Goal: Information Seeking & Learning: Learn about a topic

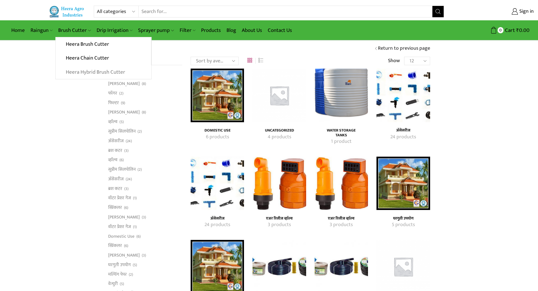
click at [84, 71] on link "Heera Hybrid Brush Cutter" at bounding box center [103, 72] width 95 height 14
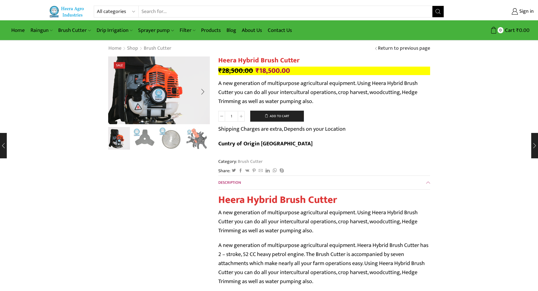
click at [166, 104] on img "1 / 10" at bounding box center [154, 81] width 173 height 115
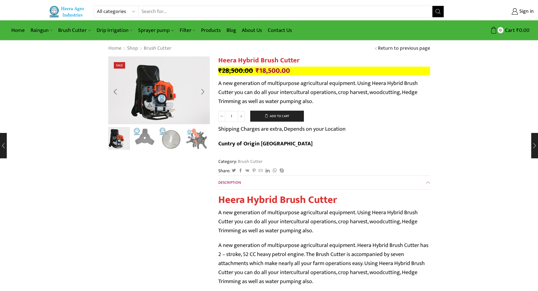
click at [142, 140] on img "2 / 10" at bounding box center [144, 137] width 23 height 23
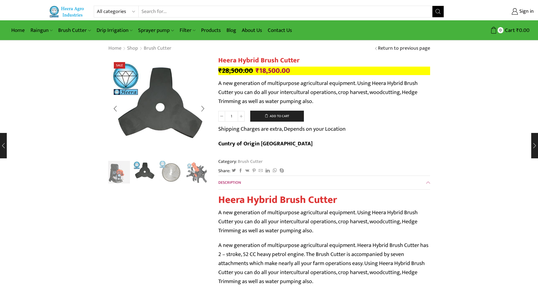
click at [170, 170] on img "3 / 10" at bounding box center [170, 171] width 23 height 23
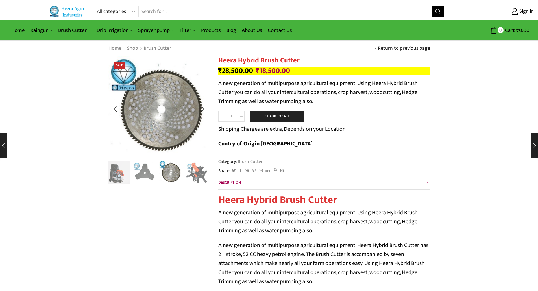
click at [198, 173] on div "Next slide" at bounding box center [203, 173] width 14 height 14
click at [198, 172] on div "Next slide" at bounding box center [203, 173] width 14 height 14
click at [198, 178] on div "Next slide" at bounding box center [203, 173] width 14 height 14
click at [195, 176] on img "7 / 10" at bounding box center [196, 171] width 23 height 23
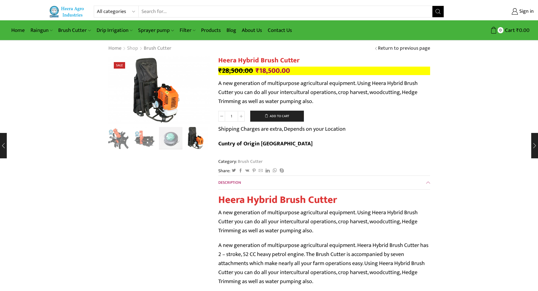
click at [131, 49] on link "Shop" at bounding box center [133, 48] width 12 height 7
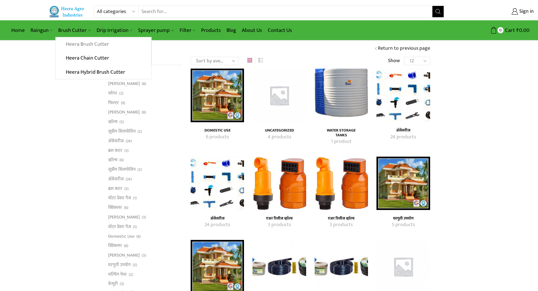
click at [87, 43] on link "Heera Brush Cutter" at bounding box center [103, 44] width 95 height 14
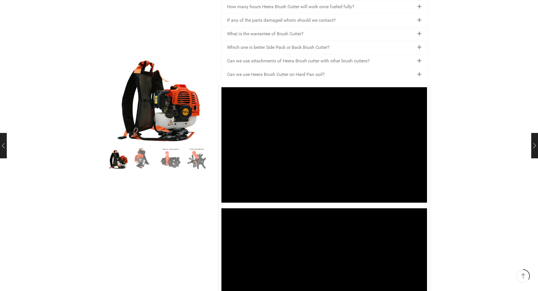
scroll to position [954, 0]
